Goal: Task Accomplishment & Management: Manage account settings

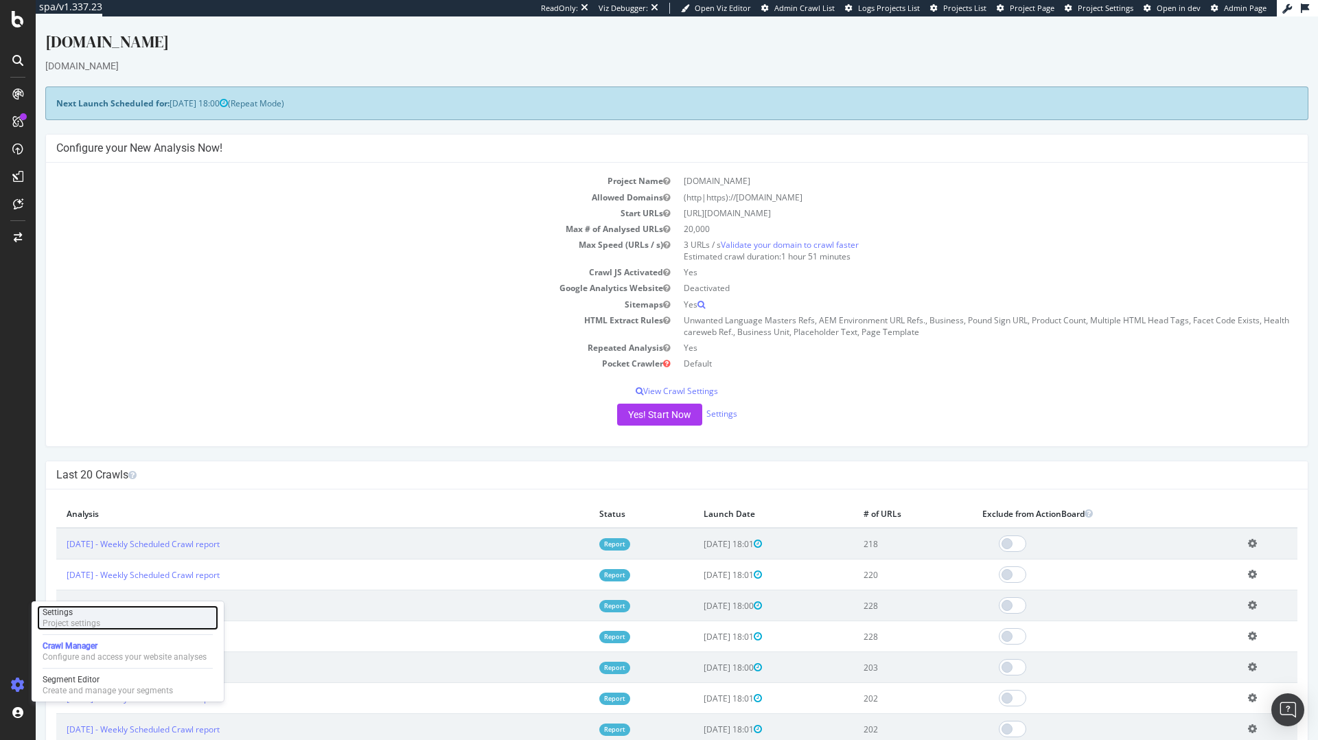
click at [89, 626] on div "Project settings" at bounding box center [72, 623] width 58 height 11
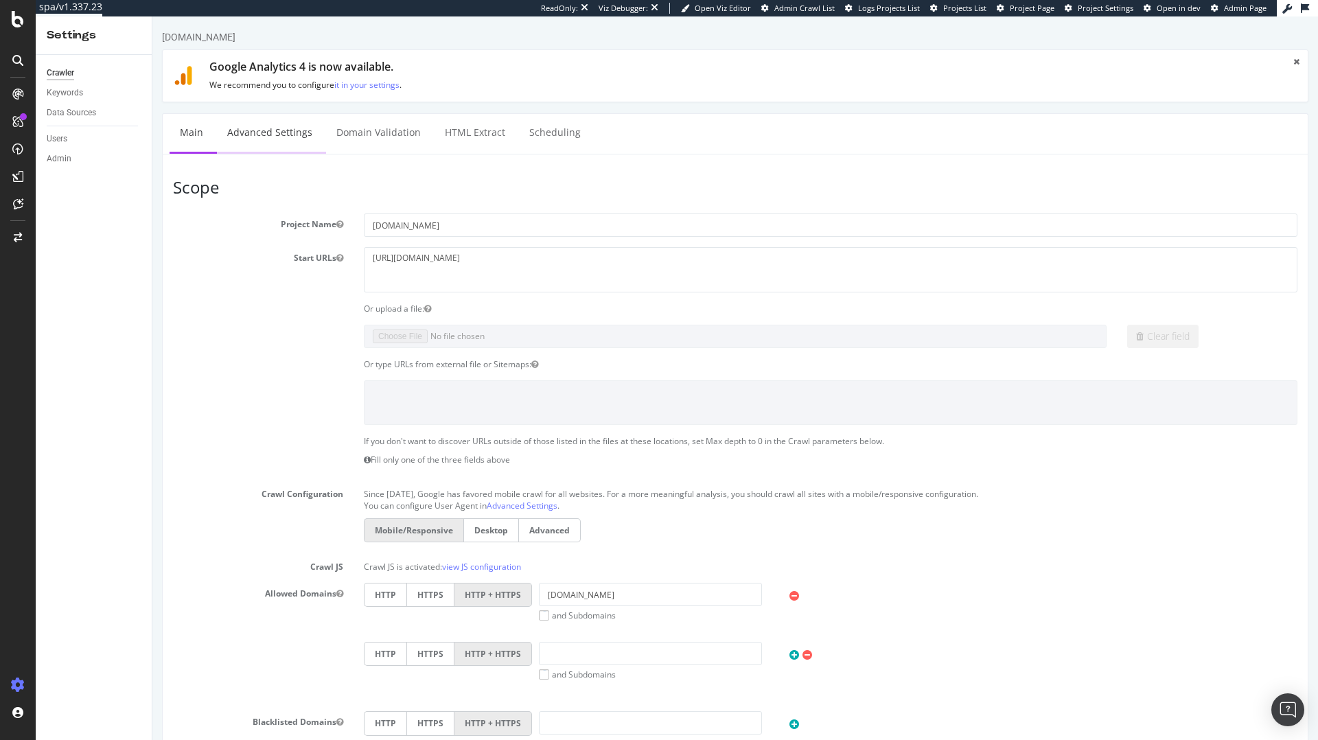
click at [294, 122] on link "Advanced Settings" at bounding box center [270, 133] width 106 height 38
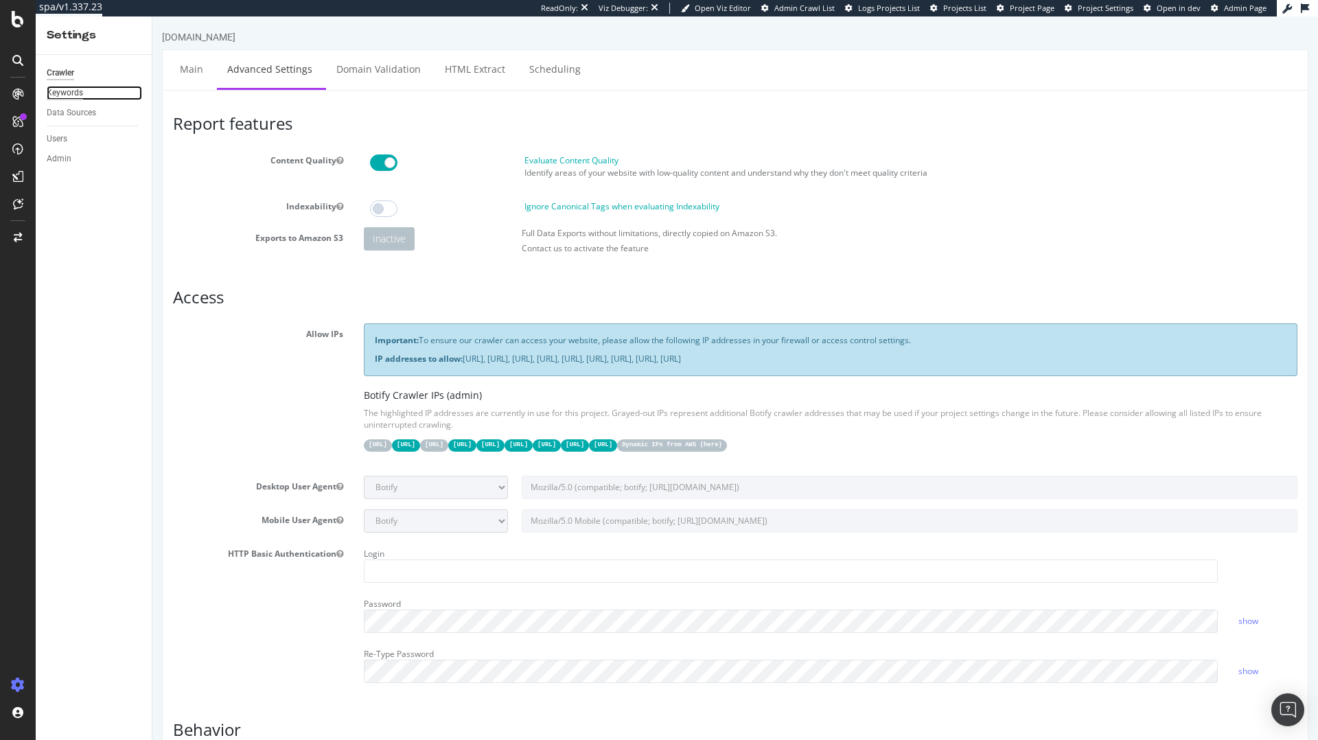
click at [65, 90] on div "Keywords" at bounding box center [65, 93] width 36 height 14
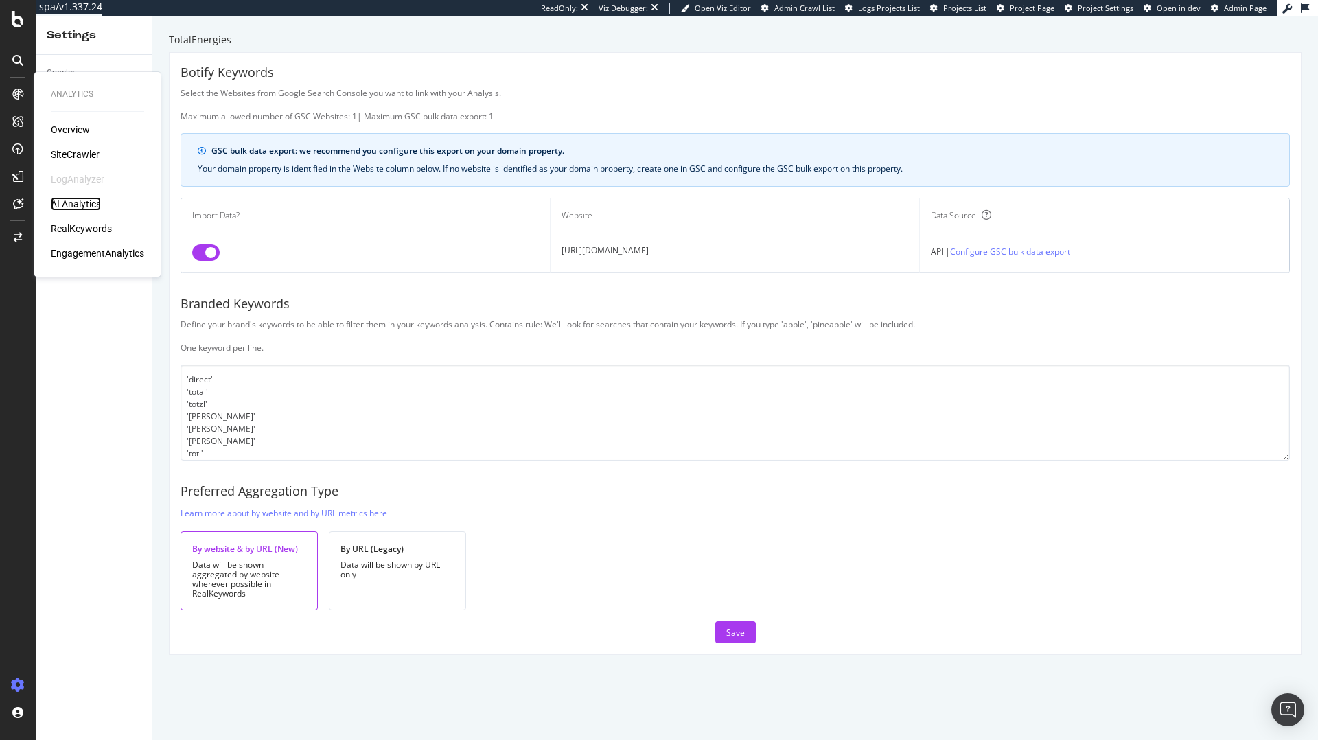
click at [80, 202] on div "AI Analytics" at bounding box center [76, 204] width 50 height 14
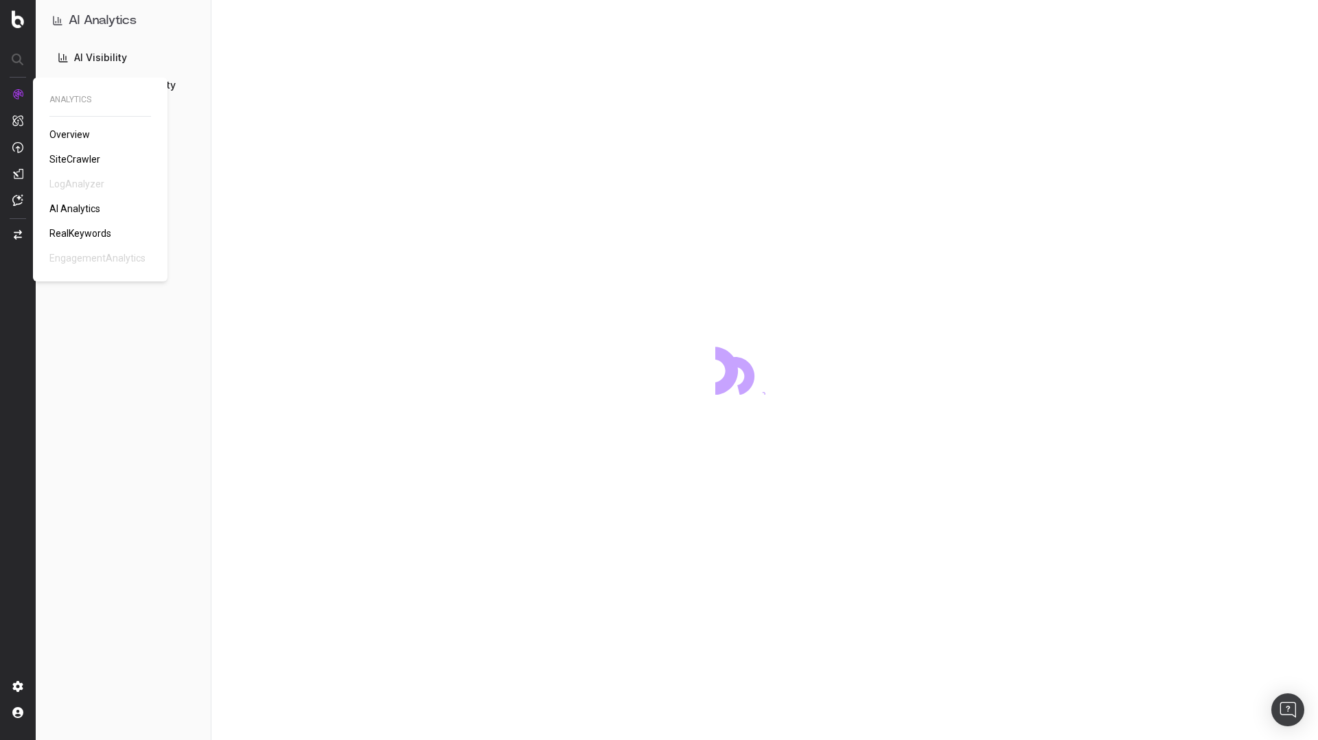
click at [80, 227] on link "RealKeywords" at bounding box center [82, 234] width 67 height 14
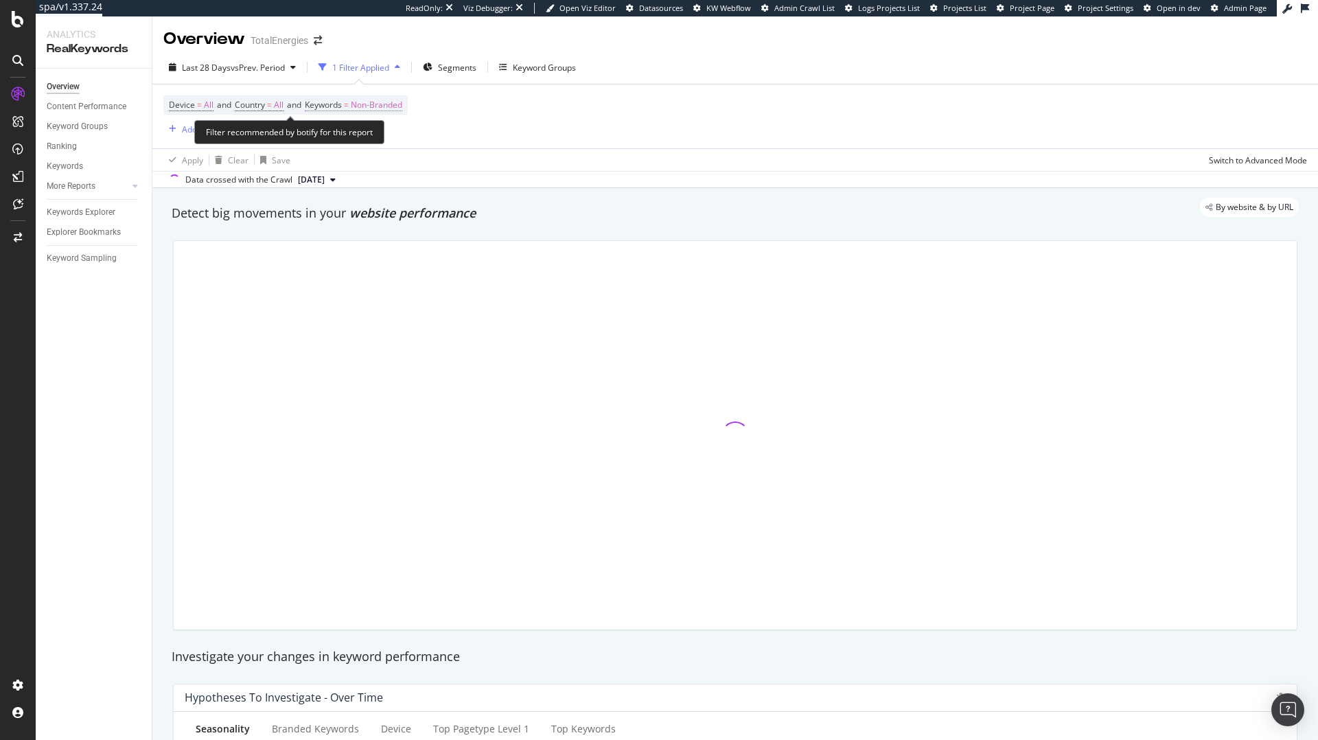
click at [367, 106] on span "Non-Branded" at bounding box center [376, 104] width 51 height 19
click at [378, 137] on span "Non-Branded" at bounding box center [353, 137] width 57 height 12
click at [563, 121] on div "Device = All and Country = All and Keywords = Non-Branded Add Filter" at bounding box center [735, 116] width 1144 height 64
click at [194, 130] on div "Add Filter" at bounding box center [200, 130] width 36 height 12
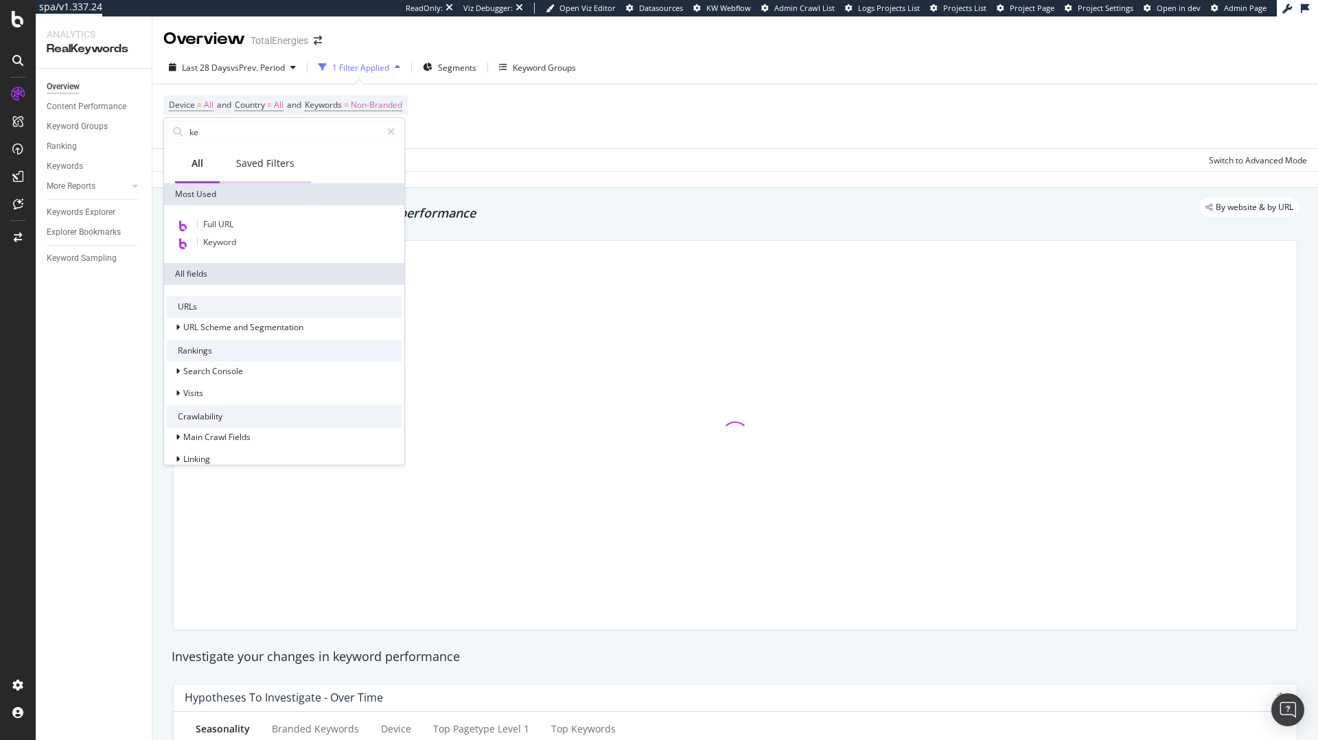
type input "key"
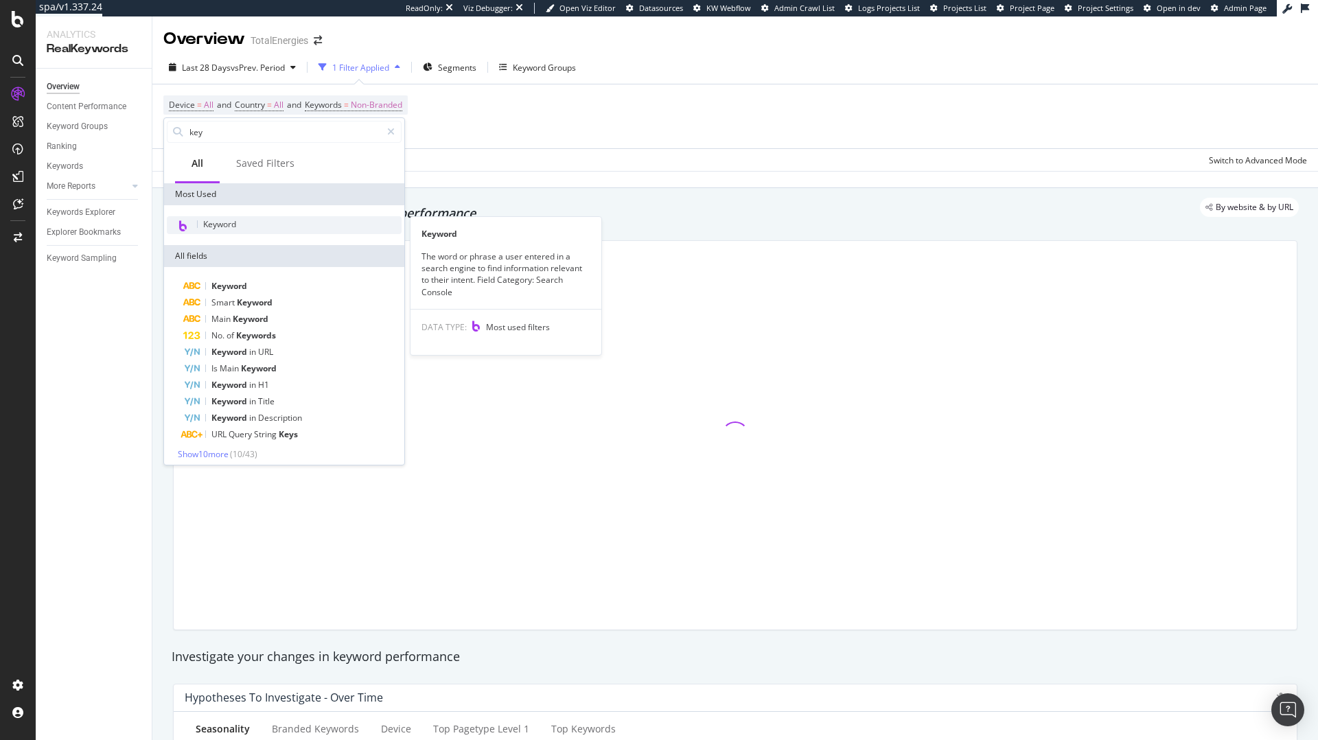
click at [258, 224] on div "Keyword" at bounding box center [284, 225] width 235 height 18
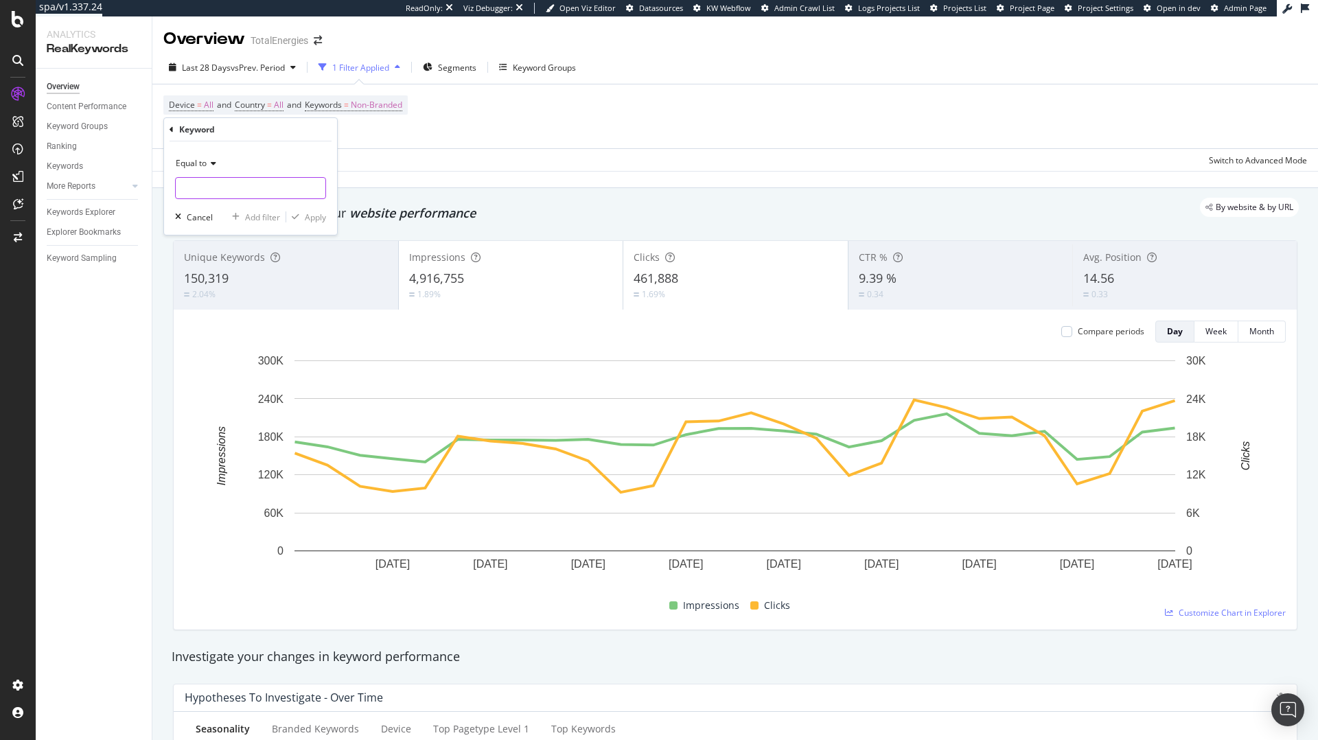
click at [244, 187] on input "text" at bounding box center [251, 188] width 150 height 22
click at [200, 180] on input "text" at bounding box center [251, 188] width 150 height 22
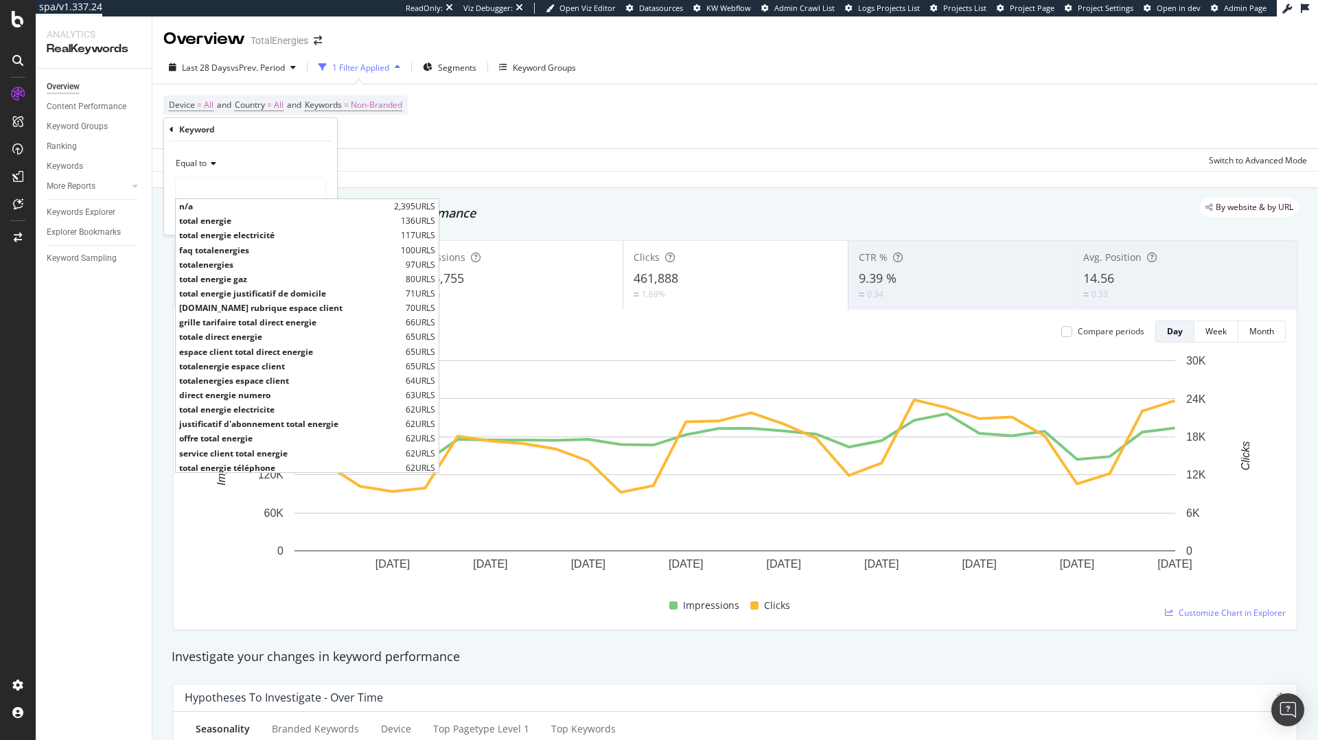
click at [195, 163] on span "Equal to" at bounding box center [191, 163] width 31 height 12
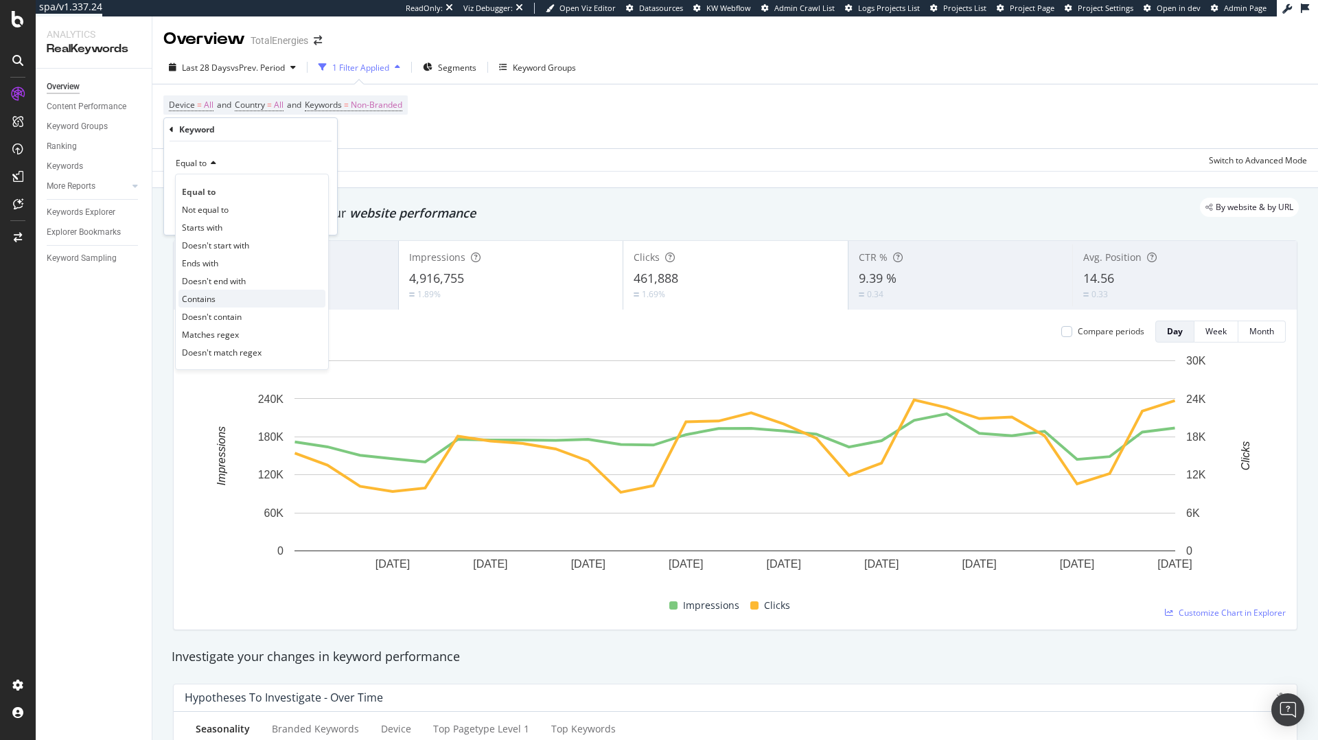
click at [204, 296] on span "Contains" at bounding box center [199, 299] width 34 height 12
click at [207, 159] on span "Contains" at bounding box center [193, 163] width 34 height 12
click at [205, 187] on span "Equal to" at bounding box center [197, 192] width 31 height 12
click at [215, 181] on input "text" at bounding box center [251, 188] width 150 height 22
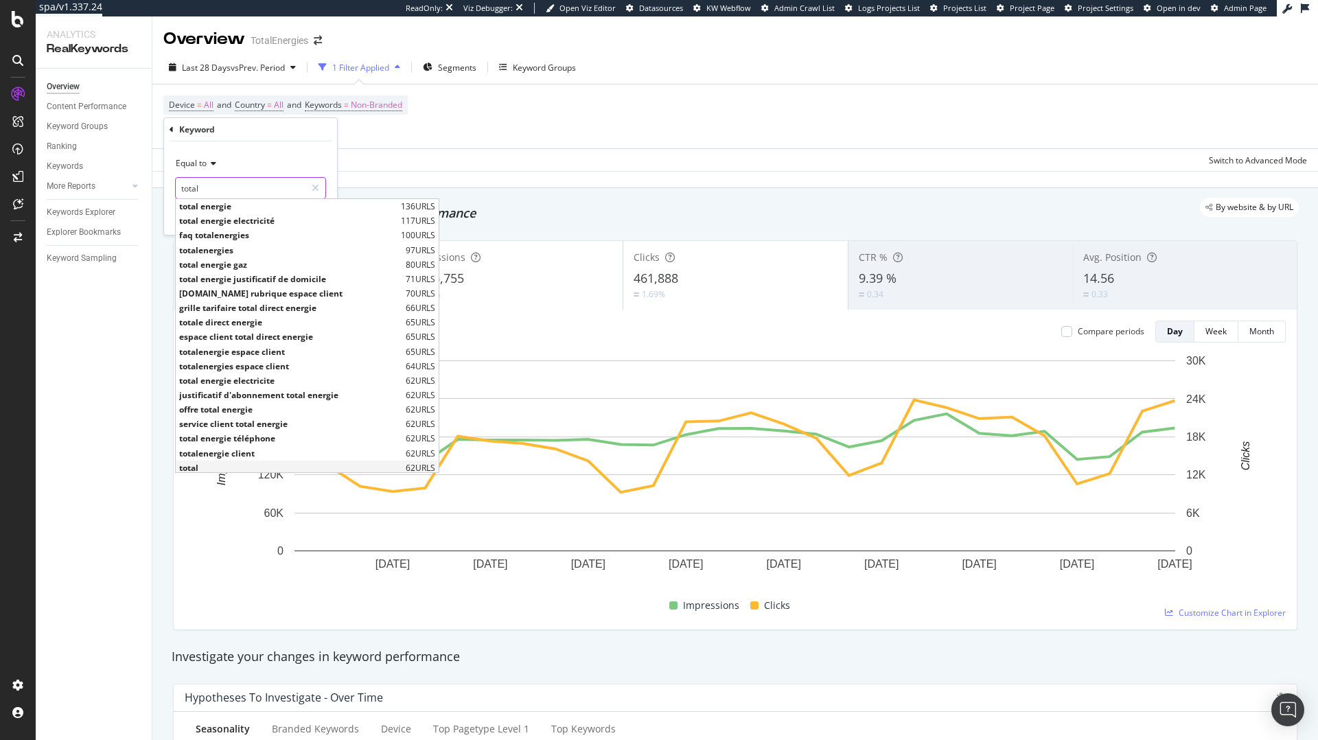
type input "total"
click at [193, 463] on span "total" at bounding box center [290, 468] width 223 height 12
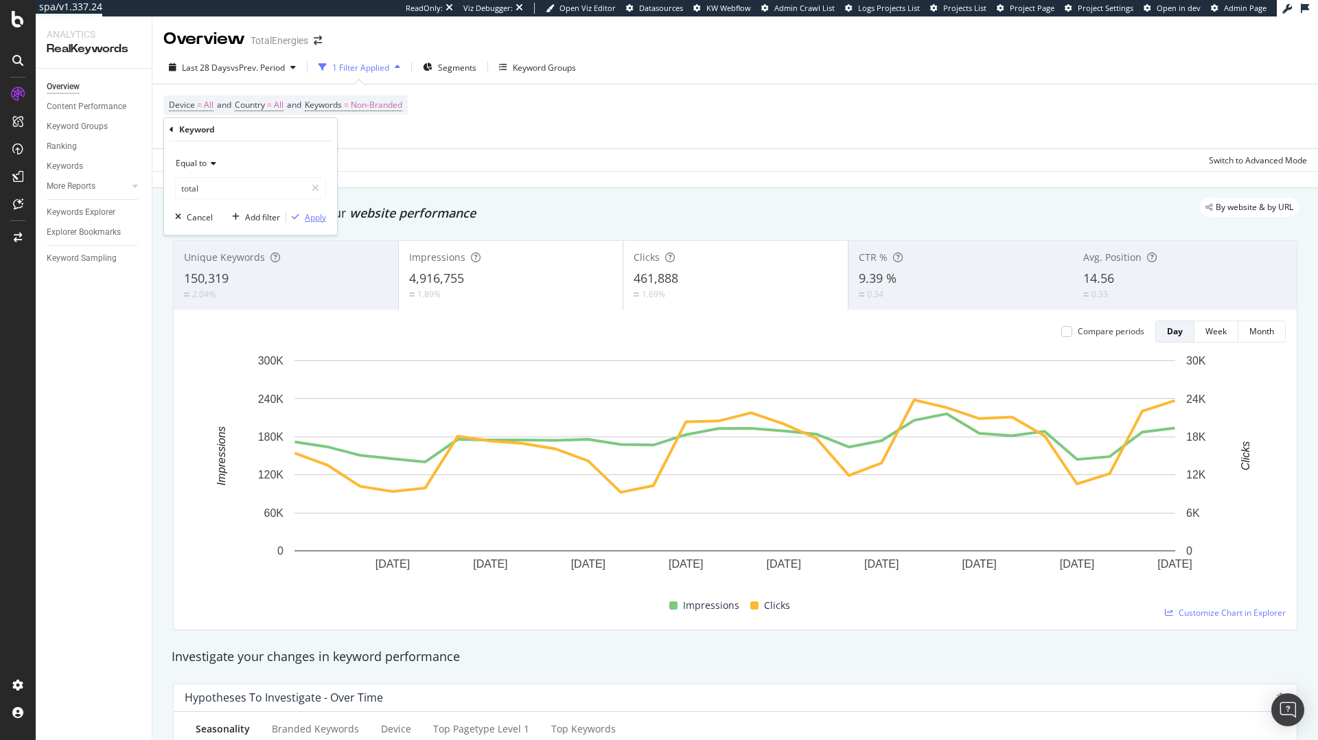
click at [308, 222] on div "Apply" at bounding box center [306, 217] width 40 height 12
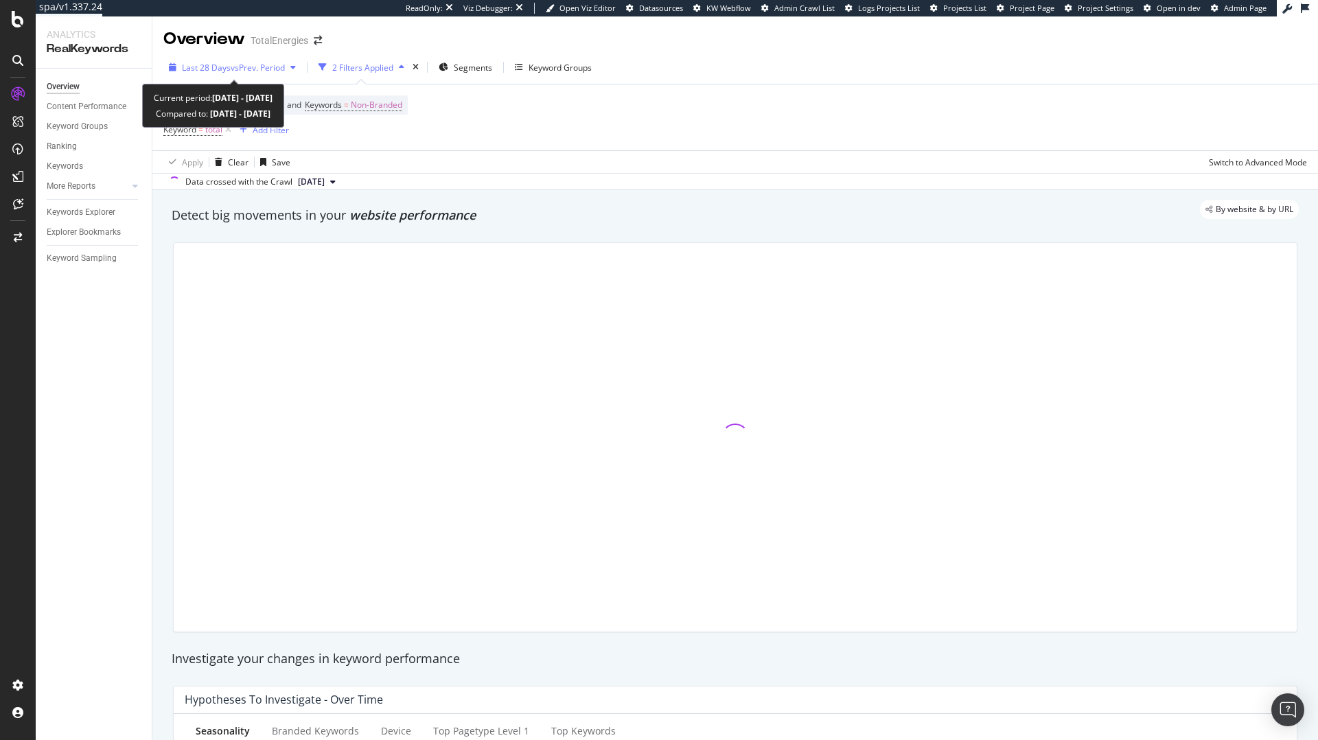
click at [237, 62] on span "vs Prev. Period" at bounding box center [258, 68] width 54 height 12
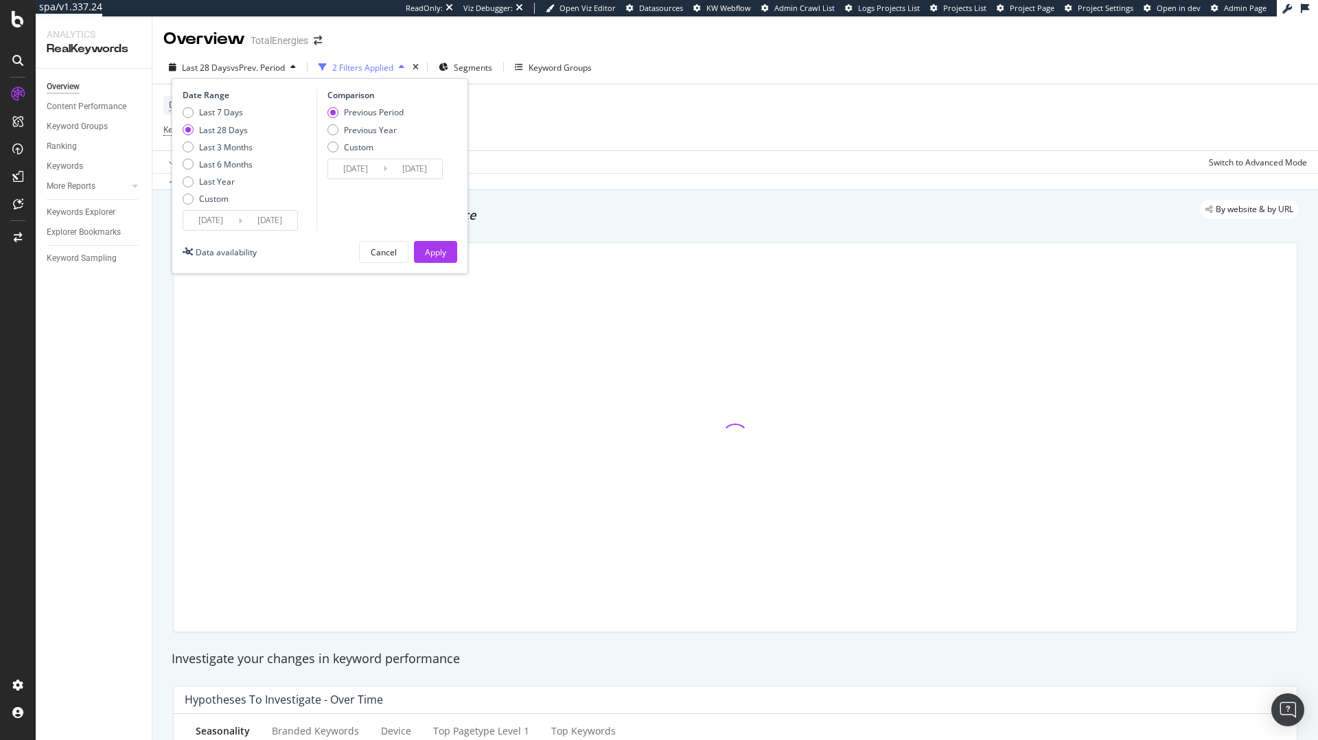
click at [220, 214] on input "[DATE]" at bounding box center [210, 220] width 55 height 19
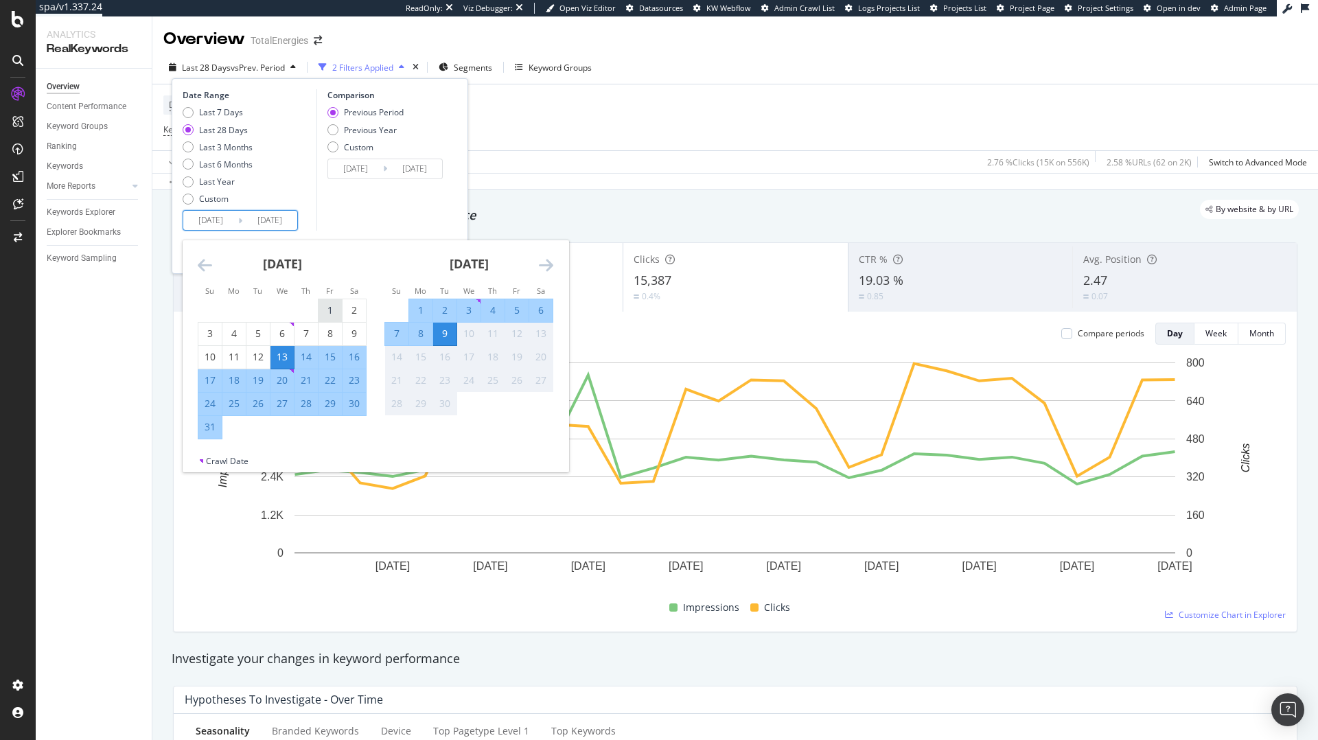
click at [329, 308] on div "1" at bounding box center [329, 310] width 23 height 14
type input "2025/08/01"
type input "2025/06/22"
type input "2025/07/31"
click at [389, 218] on div "Comparison Previous Period Previous Year Custom 2025/06/22 Navigate forward to …" at bounding box center [381, 159] width 130 height 141
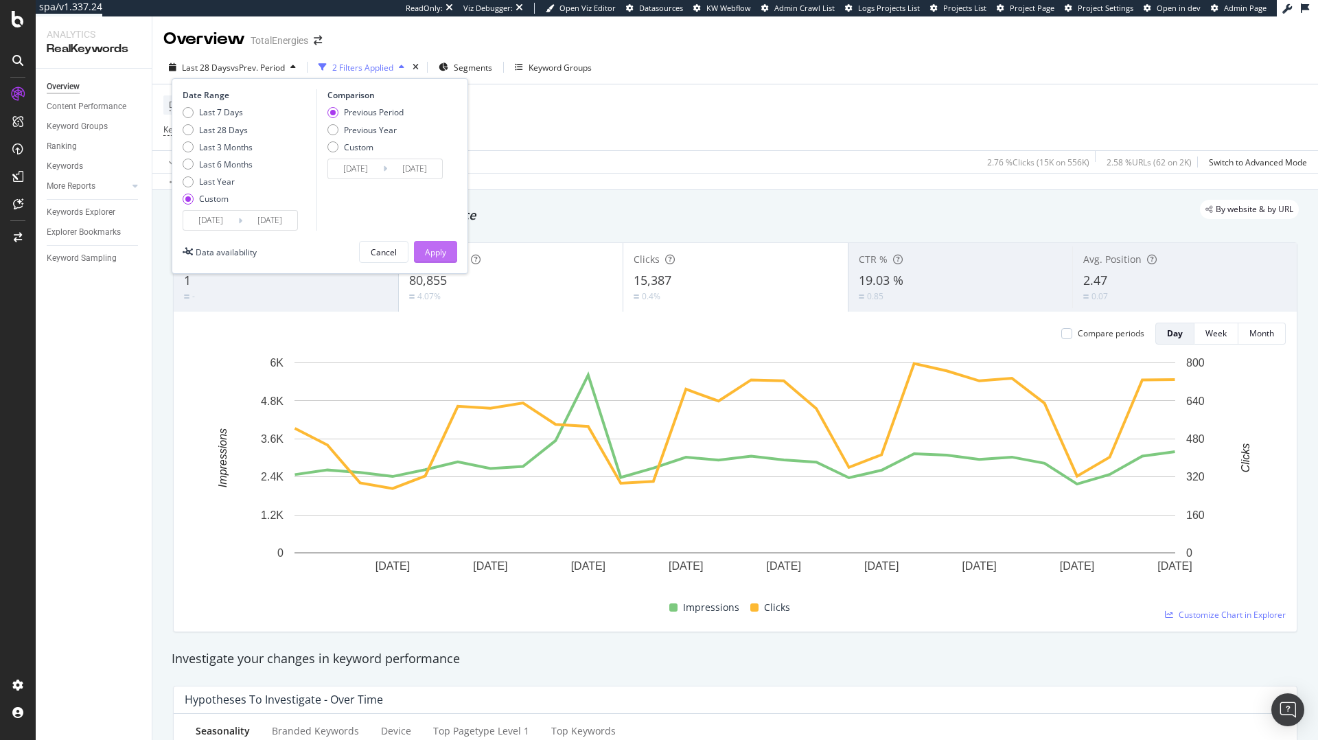
click at [429, 250] on div "Apply" at bounding box center [435, 252] width 21 height 12
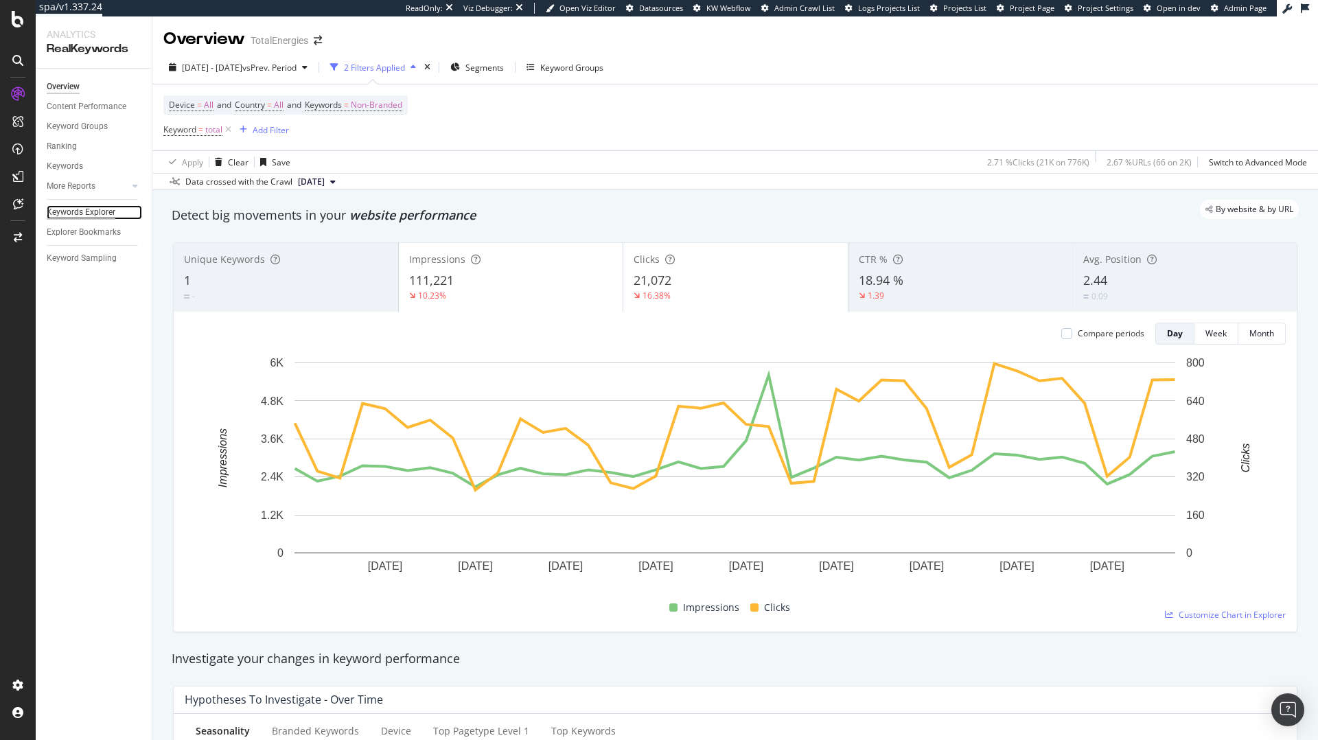
click at [77, 211] on div "Keywords Explorer" at bounding box center [81, 212] width 69 height 14
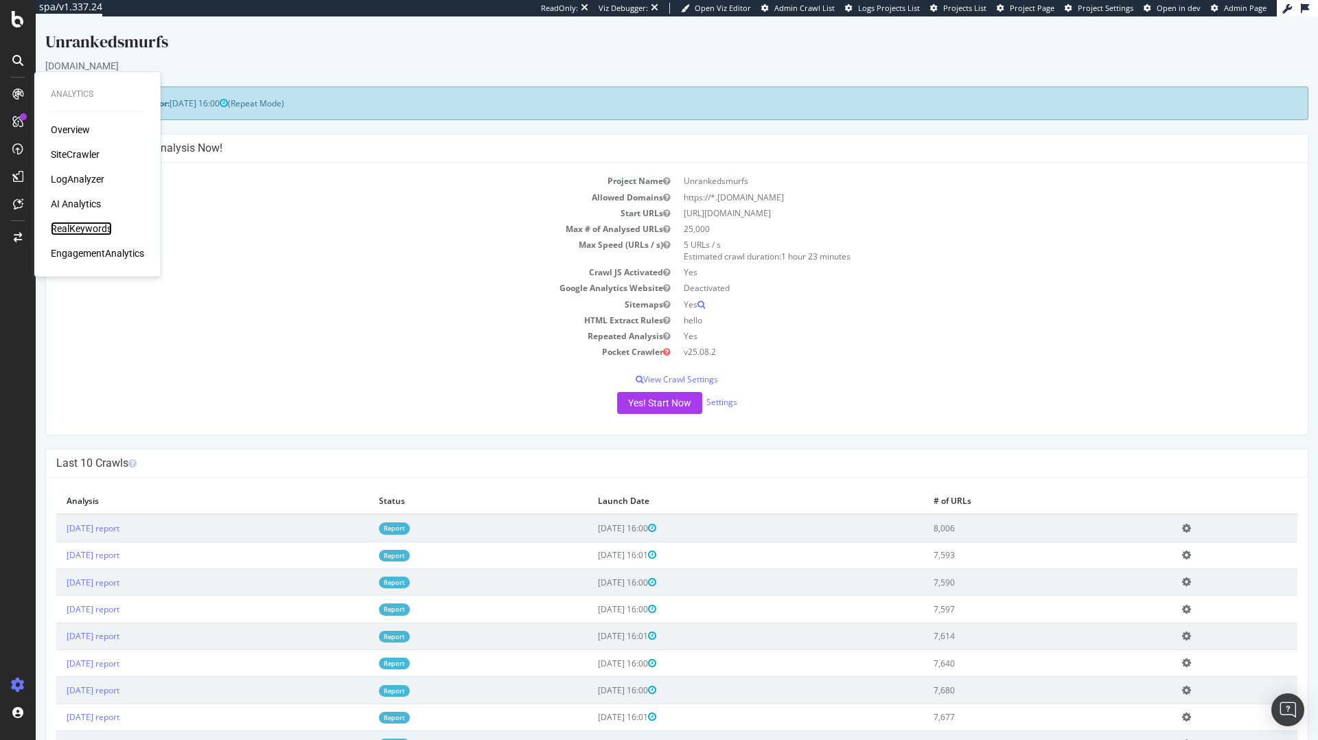
click at [61, 226] on div "RealKeywords" at bounding box center [81, 229] width 61 height 14
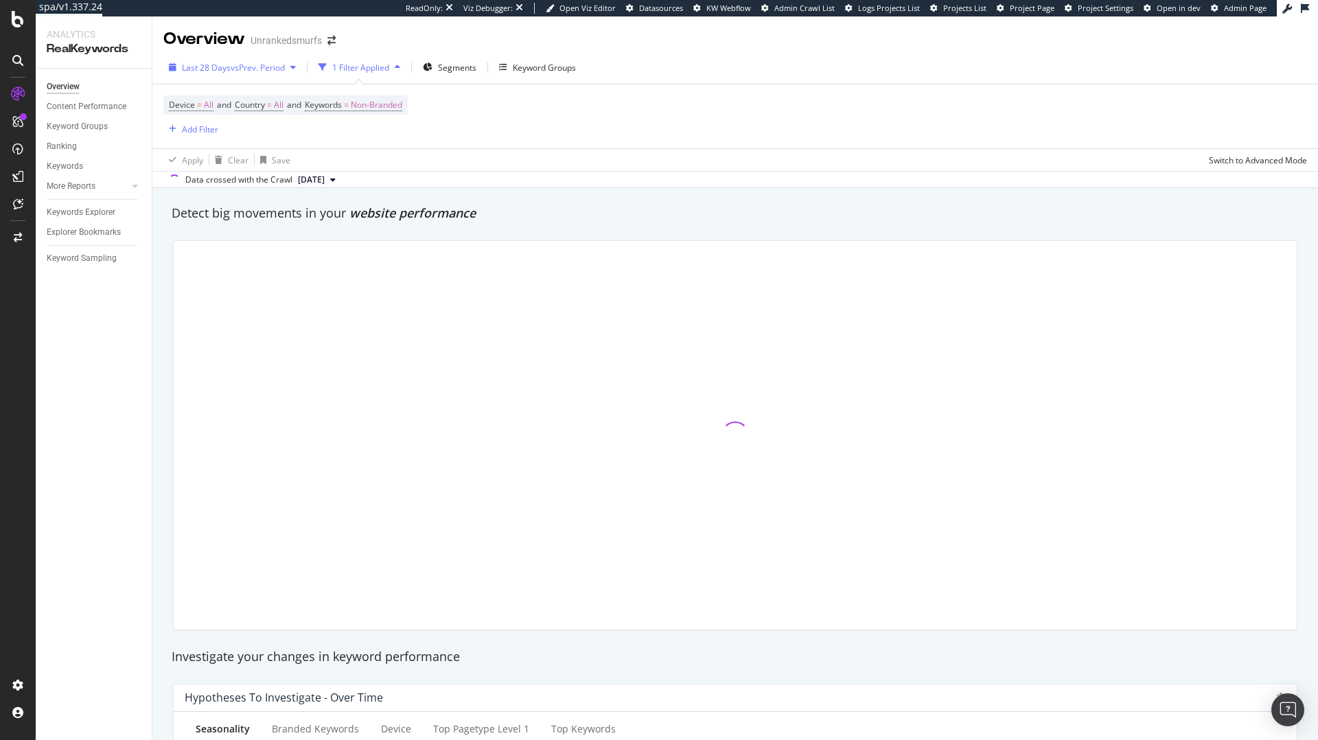
click at [272, 57] on div "Last 28 Days vs Prev. Period" at bounding box center [232, 67] width 138 height 21
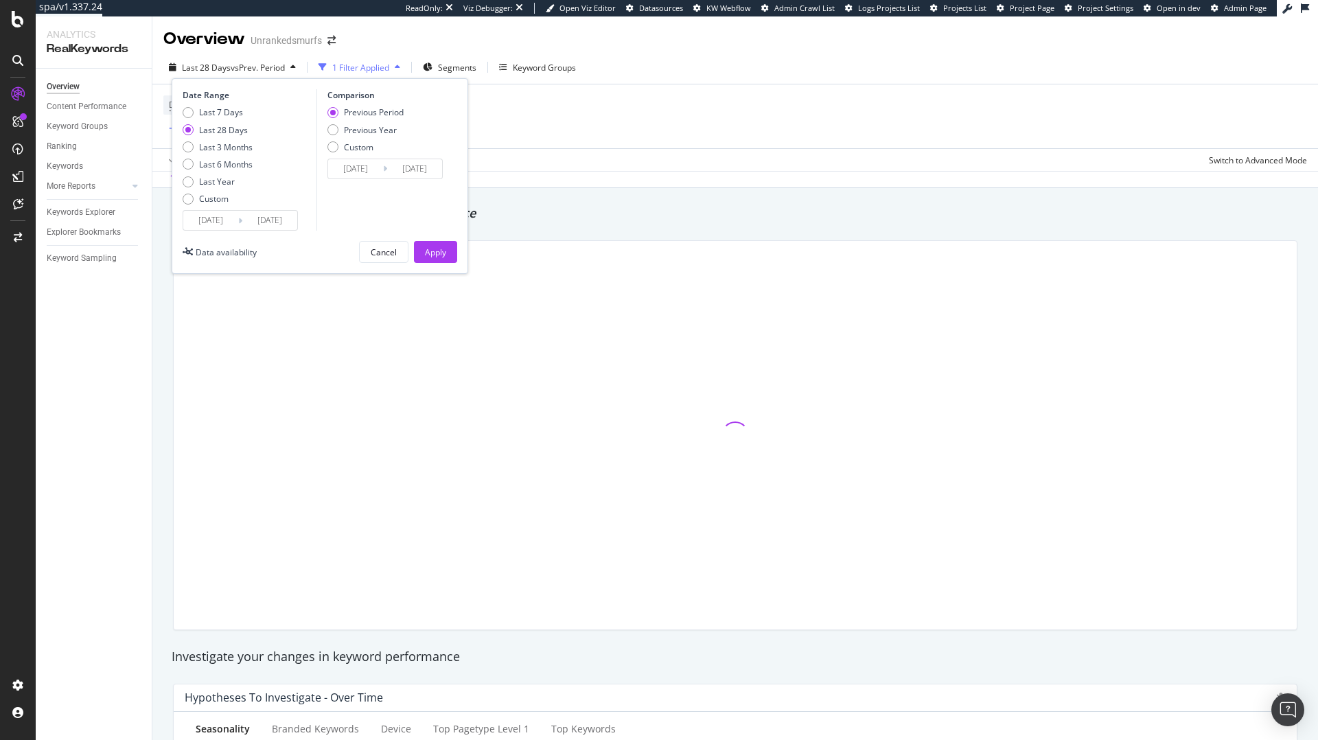
click at [248, 234] on div "Date Range Last 7 Days Last 28 Days Last 3 Months Last 6 Months Last Year Custo…" at bounding box center [320, 176] width 297 height 196
click at [249, 225] on input "[DATE]" at bounding box center [269, 220] width 55 height 19
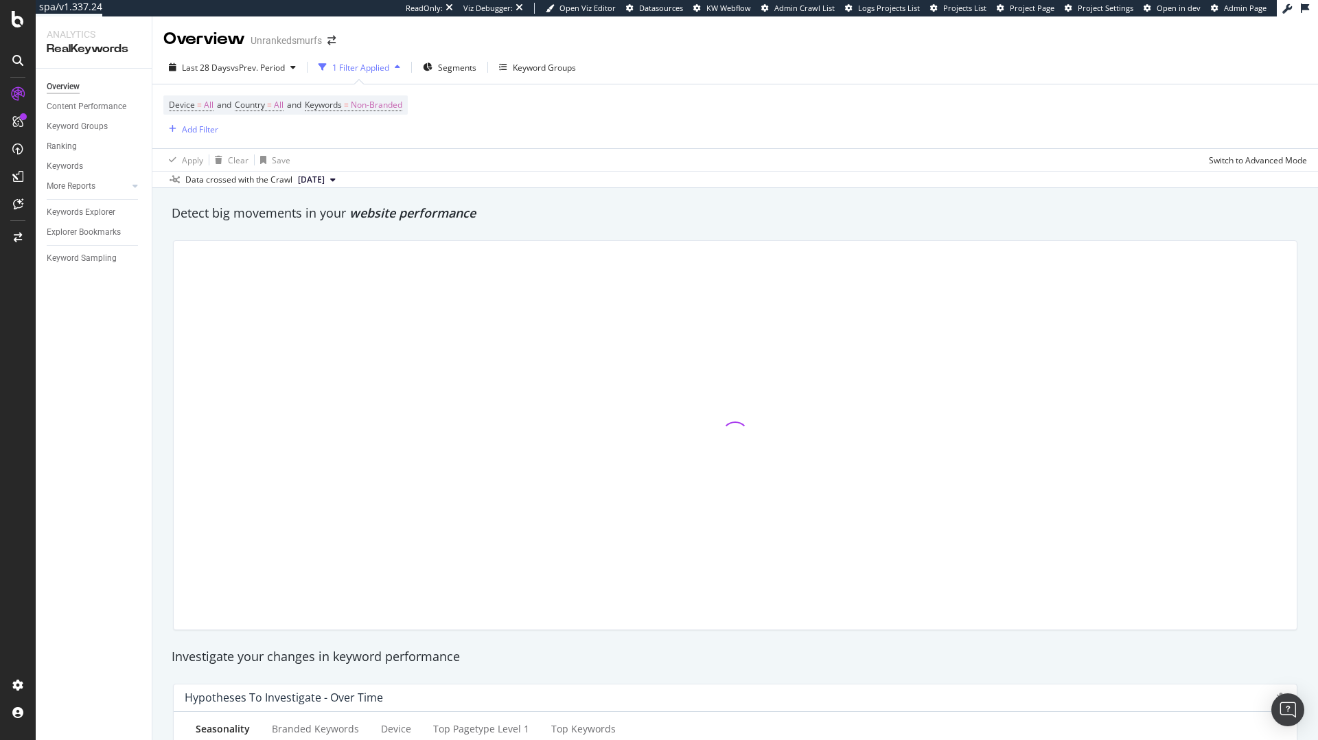
click at [610, 156] on div "Apply Clear Save Switch to Advanced Mode" at bounding box center [734, 159] width 1165 height 23
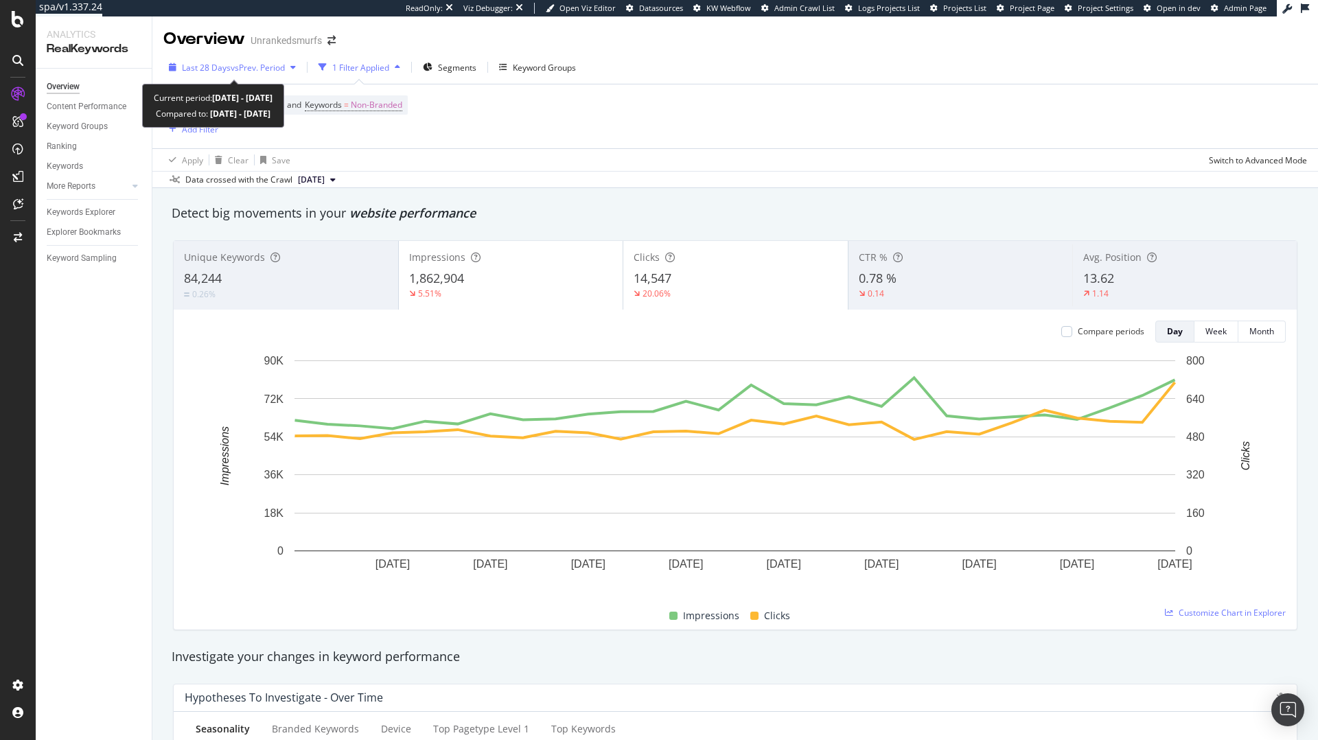
click at [234, 64] on span "vs Prev. Period" at bounding box center [258, 68] width 54 height 12
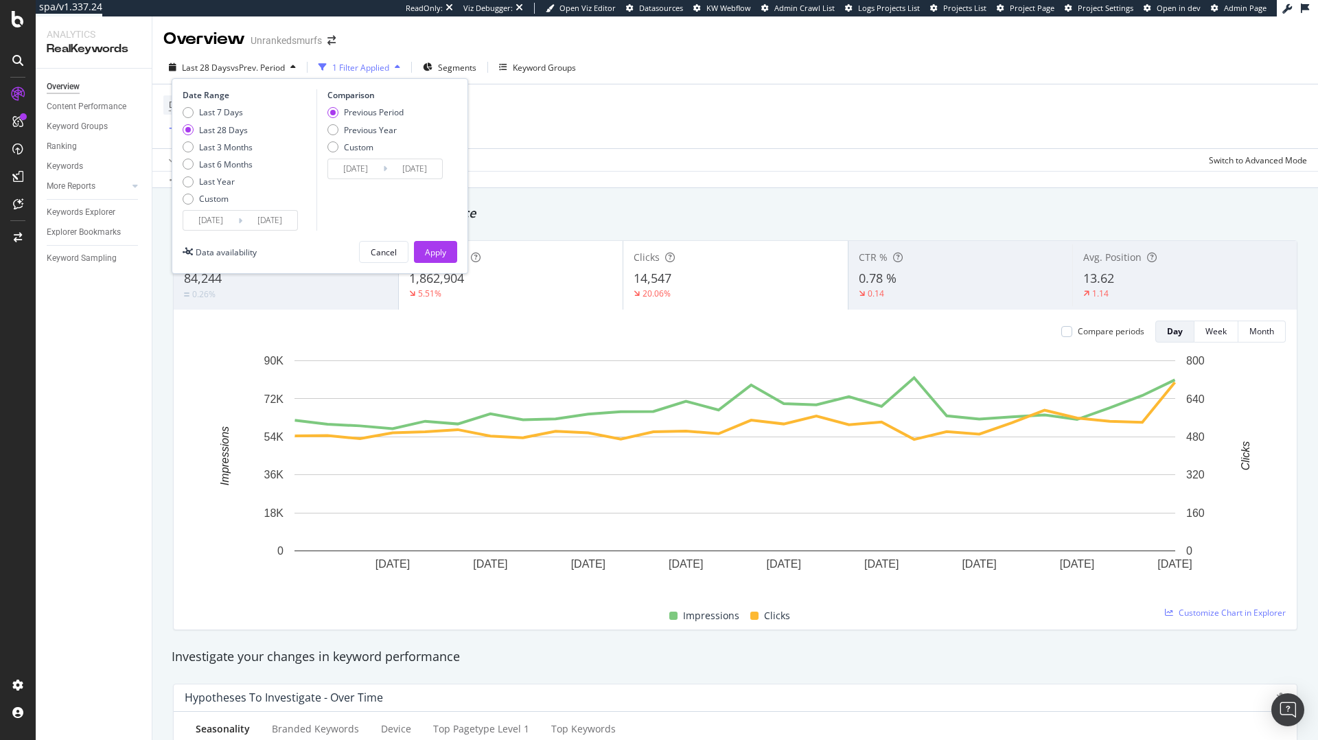
click at [612, 112] on div "Device = All and Country = All and Keywords = Non-Branded Add Filter" at bounding box center [735, 116] width 1144 height 64
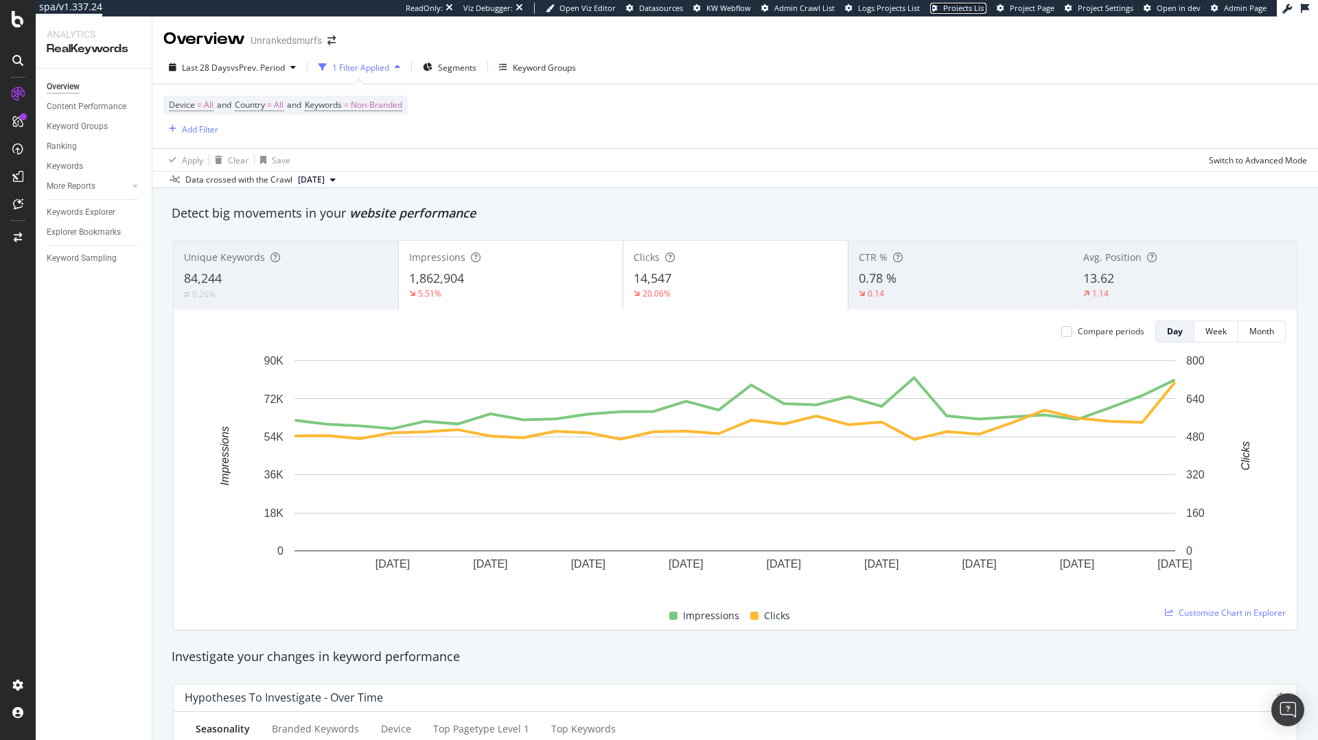
click at [953, 12] on span "Projects List" at bounding box center [964, 8] width 43 height 10
click at [52, 88] on div "Overview" at bounding box center [63, 87] width 33 height 14
click at [77, 126] on div "Overview" at bounding box center [70, 130] width 39 height 14
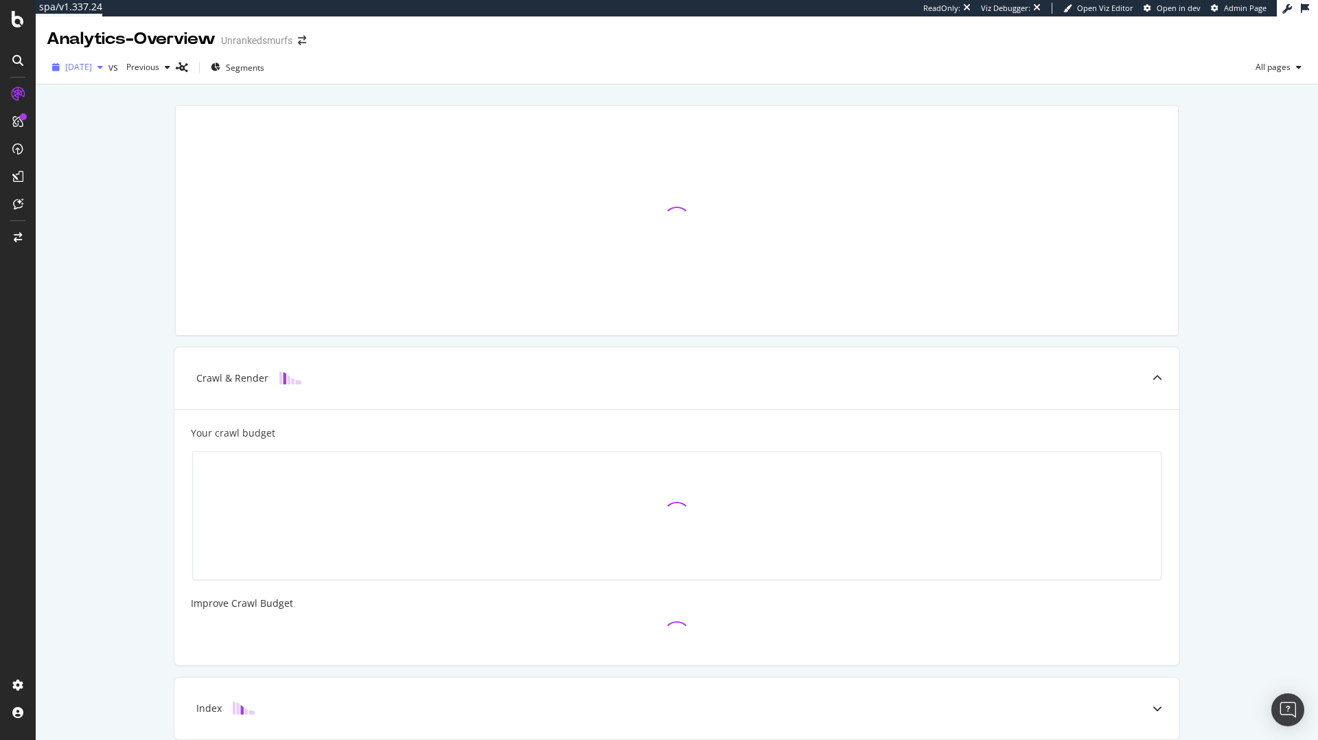
click at [92, 67] on span "2025 Sep. 8th" at bounding box center [78, 67] width 27 height 12
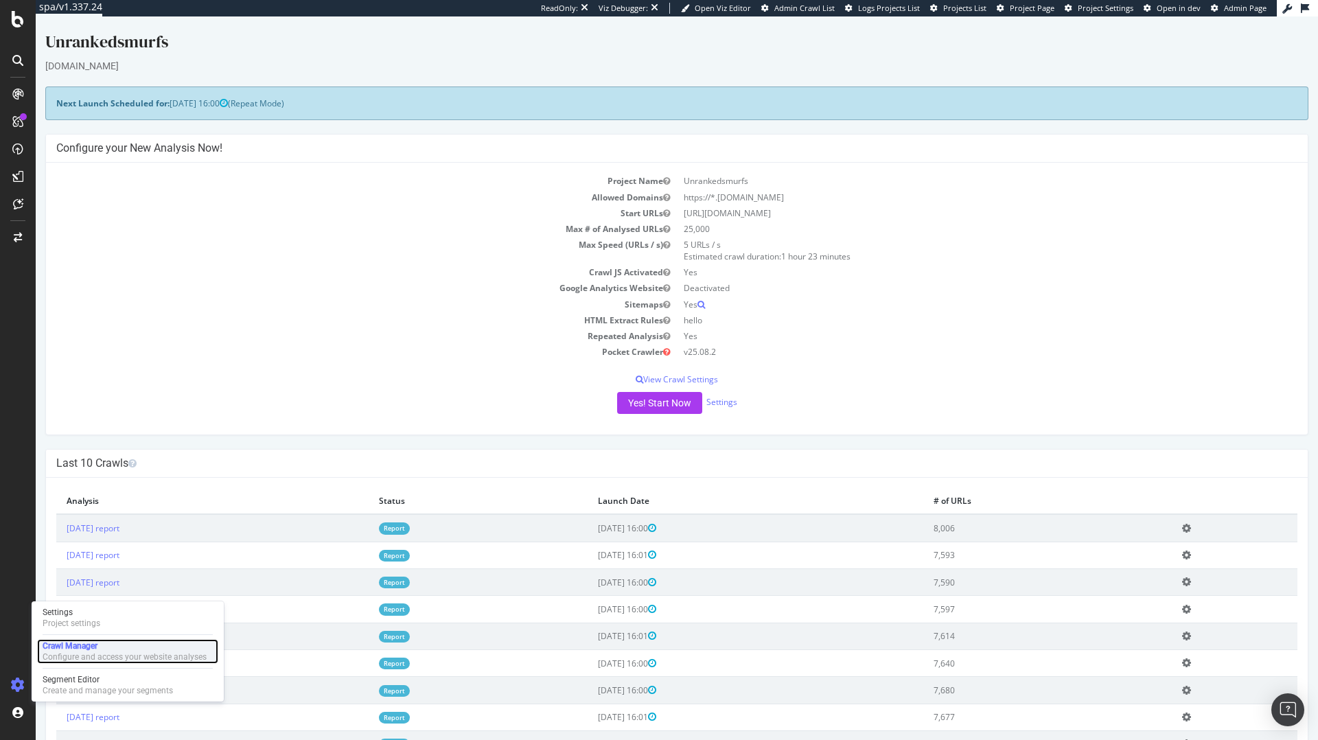
click at [77, 653] on div "Configure and access your website analyses" at bounding box center [125, 656] width 164 height 11
click at [70, 618] on div "Project settings" at bounding box center [72, 623] width 58 height 11
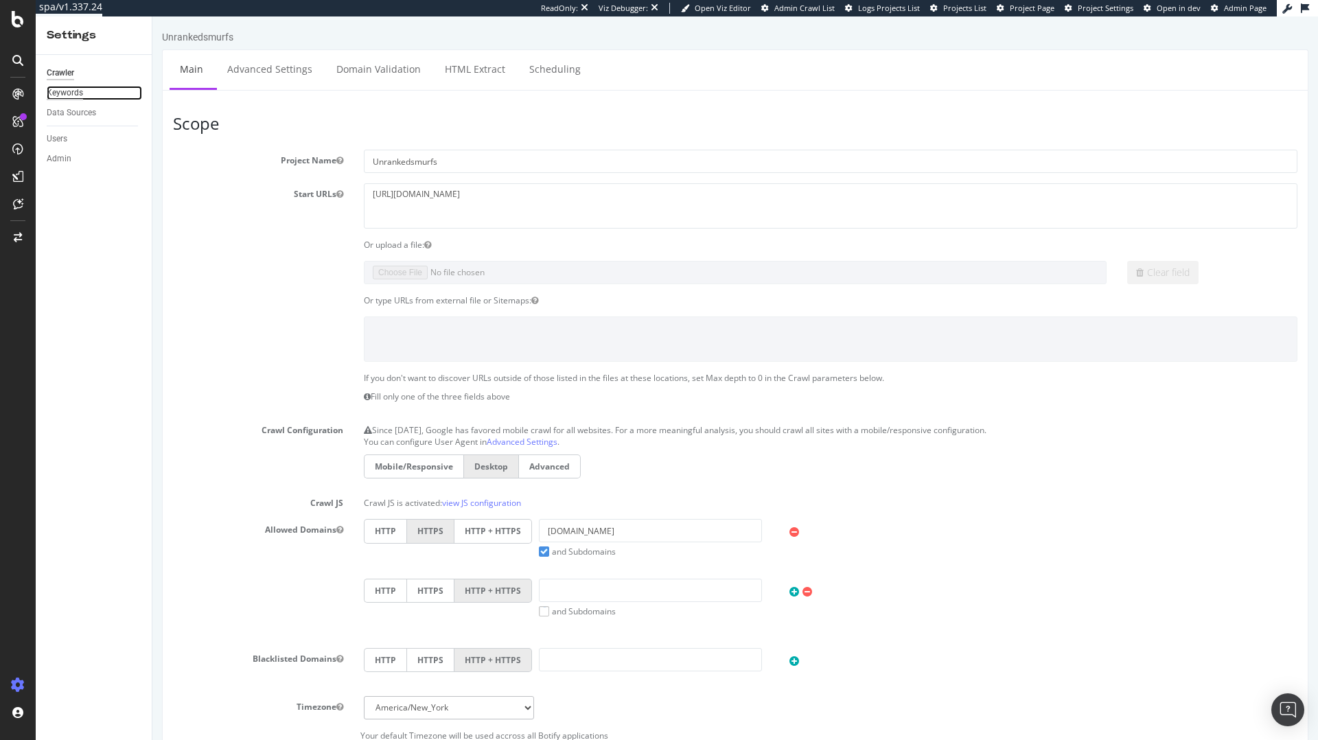
click at [68, 90] on div "Keywords" at bounding box center [65, 93] width 36 height 14
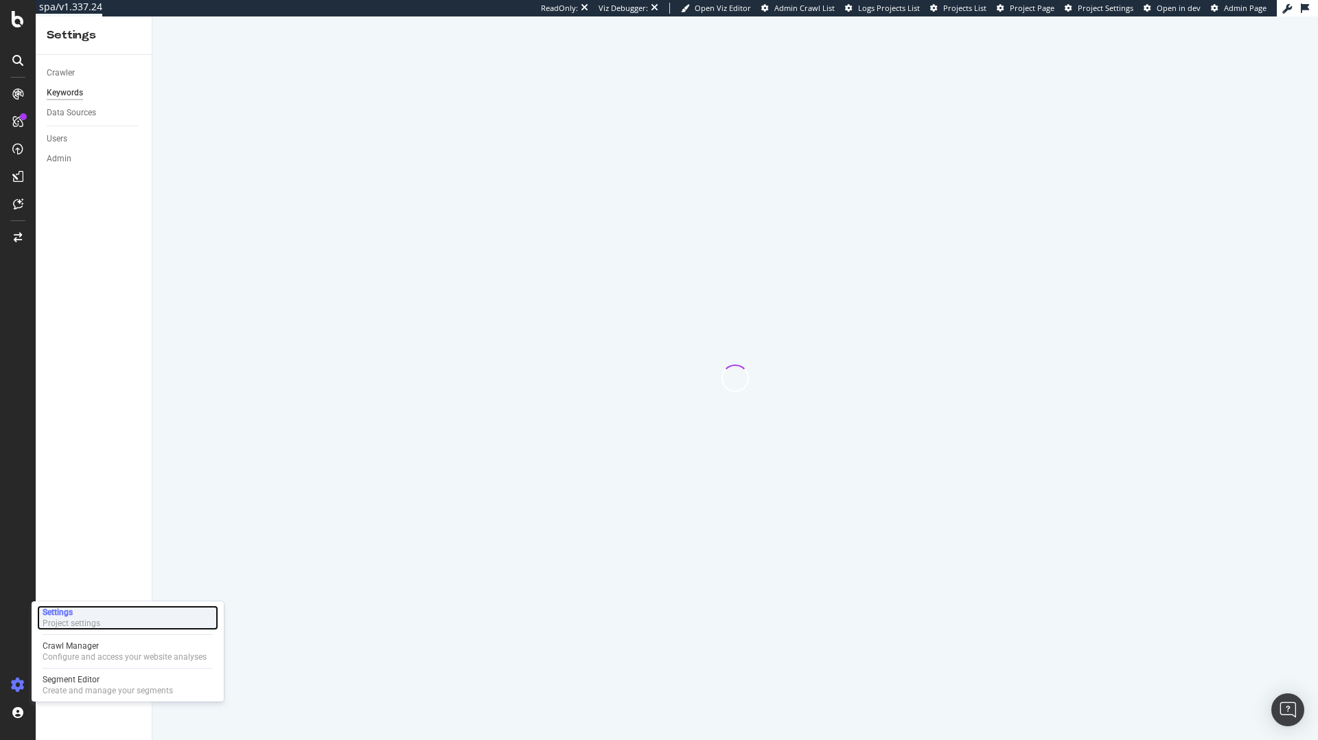
click at [80, 618] on div "Project settings" at bounding box center [72, 623] width 58 height 11
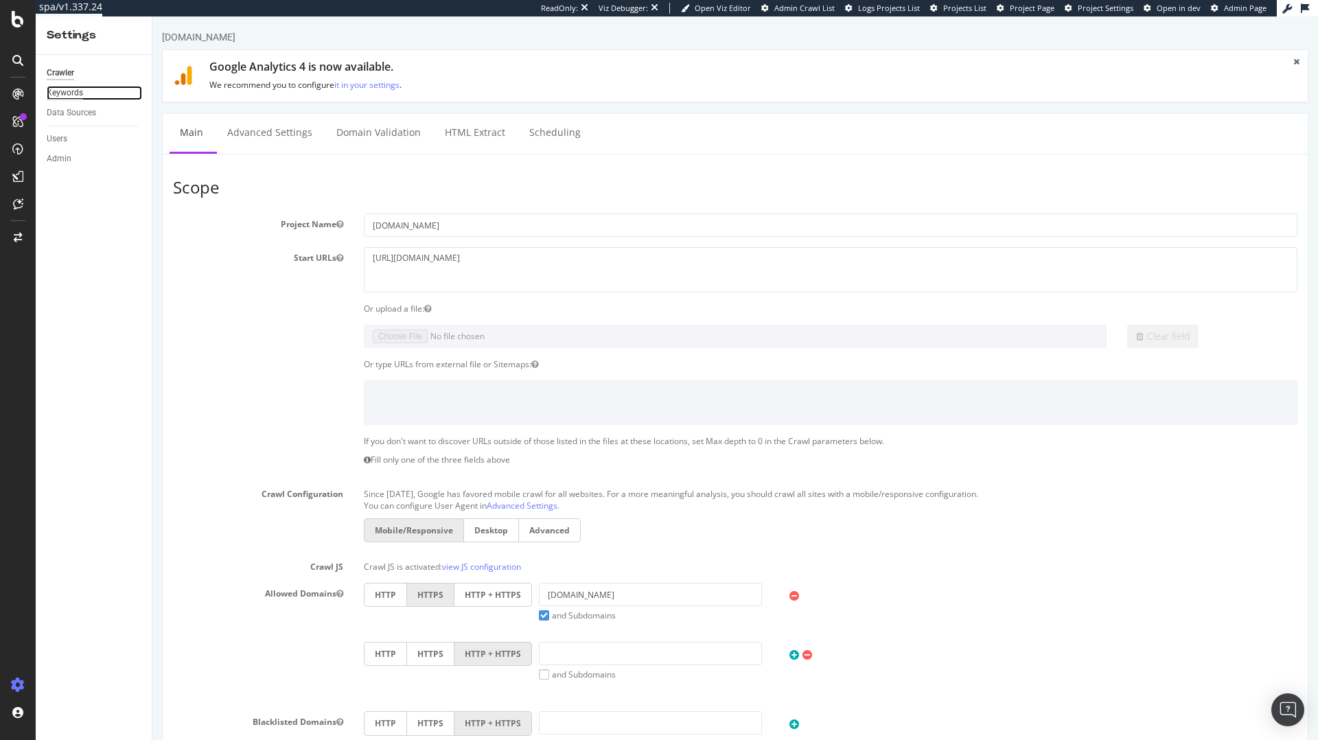
click at [67, 94] on div "Keywords" at bounding box center [65, 93] width 36 height 14
